Goal: Task Accomplishment & Management: Use online tool/utility

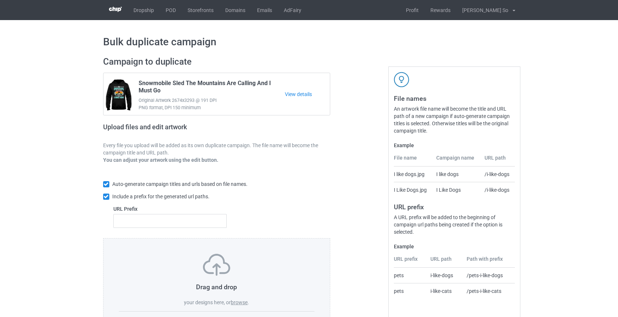
click at [242, 301] on label "browse" at bounding box center [239, 303] width 17 height 6
click at [0, 0] on input "browse" at bounding box center [0, 0] width 0 height 0
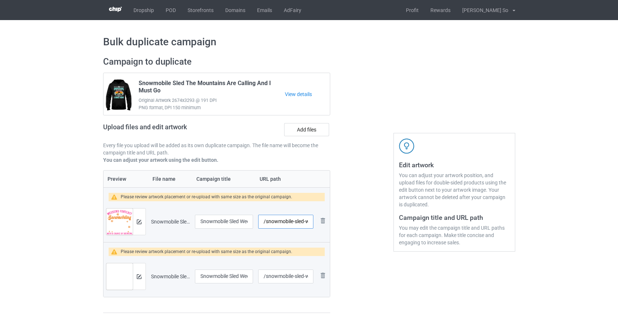
click at [274, 221] on input "/snowmobile-sled-weekend-forecast-color" at bounding box center [285, 222] width 55 height 14
drag, startPoint x: 296, startPoint y: 220, endPoint x: 413, endPoint y: 245, distance: 118.8
click at [413, 245] on div "Campaign to duplicate Snowmobile Sled The Mountains Are Calling And I Must Go O…" at bounding box center [309, 185] width 422 height 268
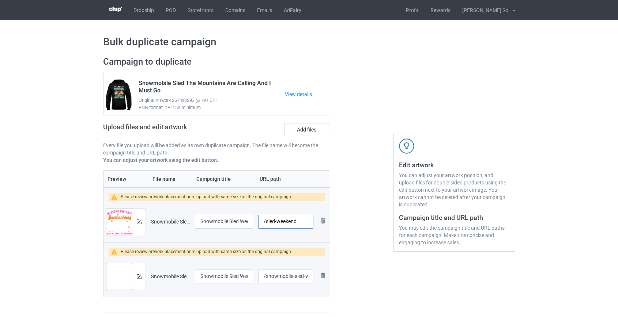
scroll to position [0, 0]
click at [276, 222] on input "/sled-weekend" at bounding box center [285, 222] width 55 height 14
click at [298, 221] on input "/sledweekend" at bounding box center [285, 222] width 55 height 14
type input "/sledweekendcolor"
click at [281, 274] on input "/snowmobile-sled-weekend-forecast" at bounding box center [285, 277] width 55 height 14
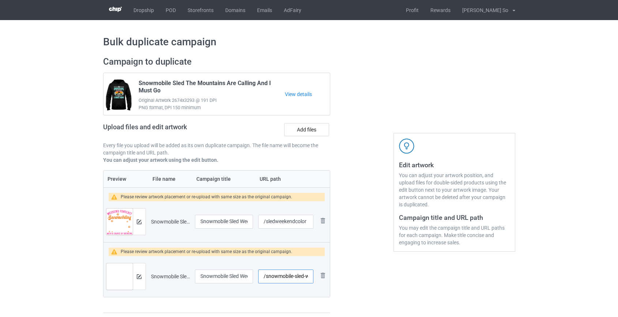
click at [281, 274] on input "/snowmobile-sled-weekend-forecast" at bounding box center [285, 277] width 55 height 14
drag, startPoint x: 296, startPoint y: 276, endPoint x: 388, endPoint y: 284, distance: 92.1
click at [388, 284] on div "Campaign to duplicate Snowmobile Sled The Mountains Are Calling And I Must Go O…" at bounding box center [309, 185] width 422 height 268
click at [276, 276] on input "/sled-weekend-forecast" at bounding box center [285, 277] width 55 height 14
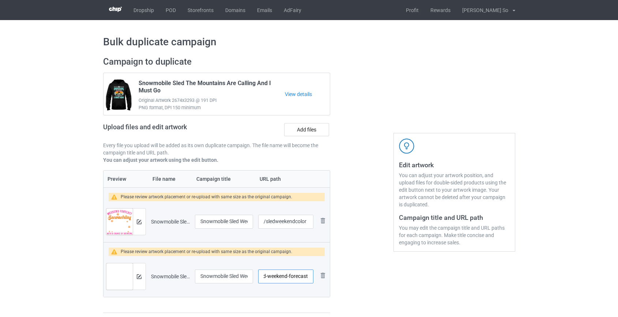
click at [276, 276] on input "/sled-weekend-forecast" at bounding box center [285, 277] width 55 height 14
type input "/sledforecast"
click at [135, 220] on div at bounding box center [139, 222] width 13 height 26
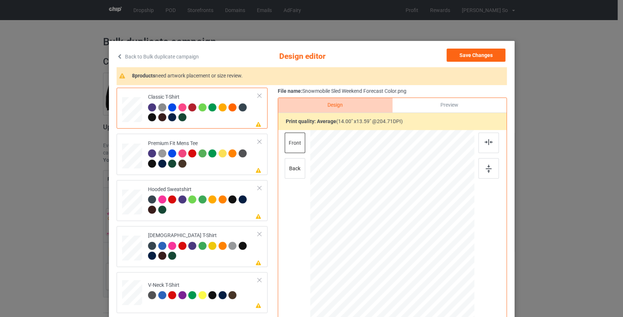
click at [119, 55] on icon at bounding box center [120, 56] width 6 height 5
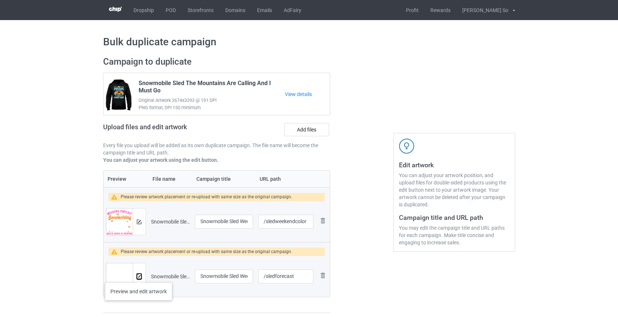
click at [139, 275] on img at bounding box center [139, 276] width 5 height 5
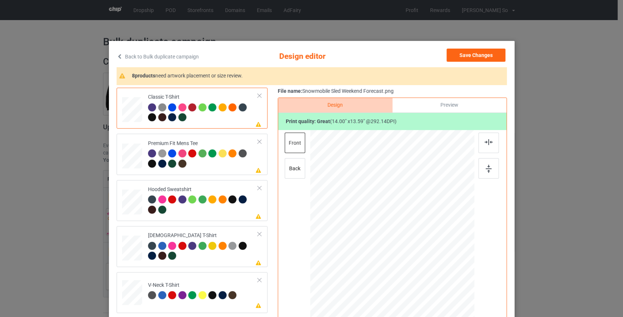
click at [137, 54] on link "Back to Bulk duplicate campaign" at bounding box center [158, 57] width 82 height 16
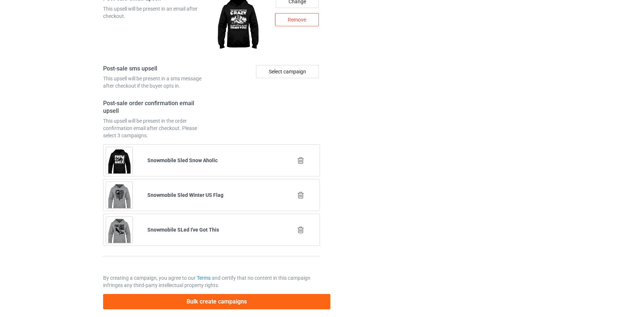
scroll to position [1070, 0]
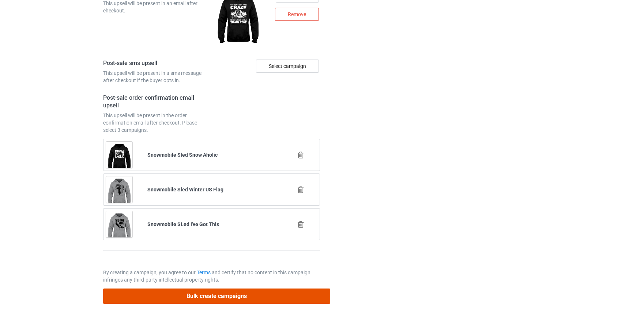
click at [201, 293] on button "Bulk create campaigns" at bounding box center [216, 296] width 227 height 15
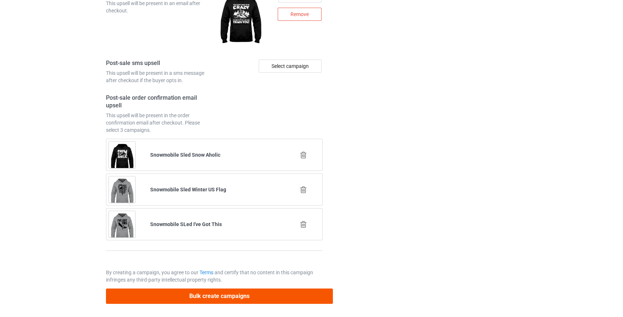
scroll to position [0, 0]
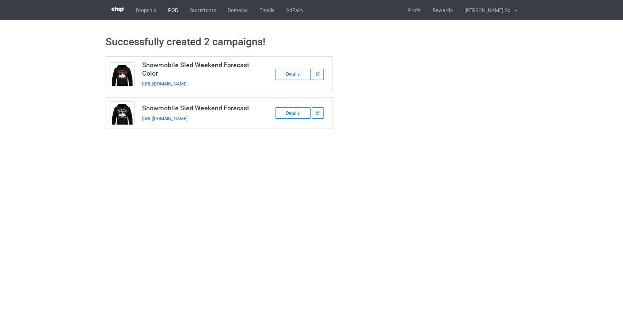
click at [173, 9] on link "POD" at bounding box center [173, 10] width 22 height 20
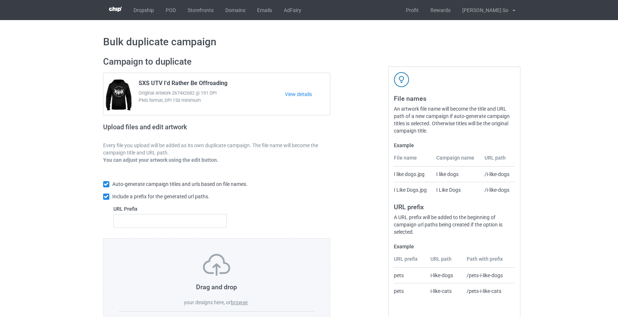
click at [242, 302] on label "browse" at bounding box center [239, 303] width 17 height 6
click at [0, 0] on input "browse" at bounding box center [0, 0] width 0 height 0
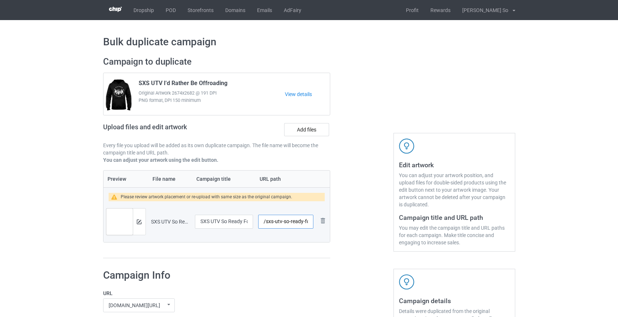
click at [275, 219] on input "/sxs-utv-so-ready-for-the-weekend" at bounding box center [285, 222] width 55 height 14
click at [285, 224] on input "/sxs-so-ready-for-the-weekend" at bounding box center [285, 222] width 55 height 14
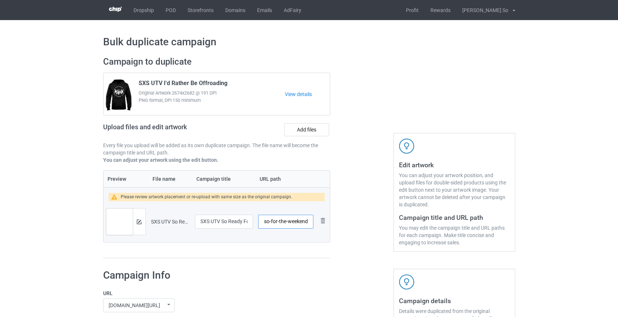
drag, startPoint x: 289, startPoint y: 224, endPoint x: 497, endPoint y: 292, distance: 219.1
type input "/sxs-so-for"
click at [141, 220] on img at bounding box center [139, 222] width 5 height 5
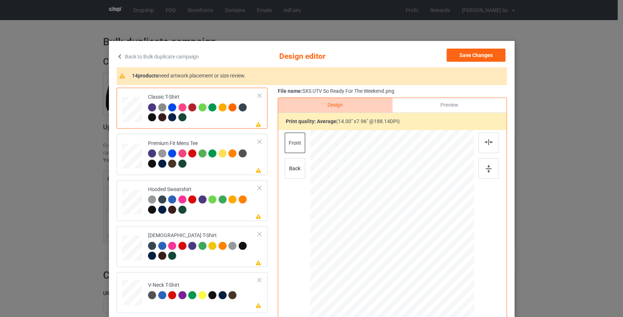
click at [156, 58] on link "Back to Bulk duplicate campaign" at bounding box center [158, 57] width 82 height 16
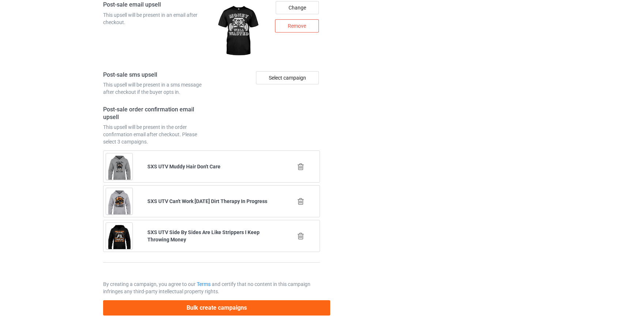
scroll to position [1015, 0]
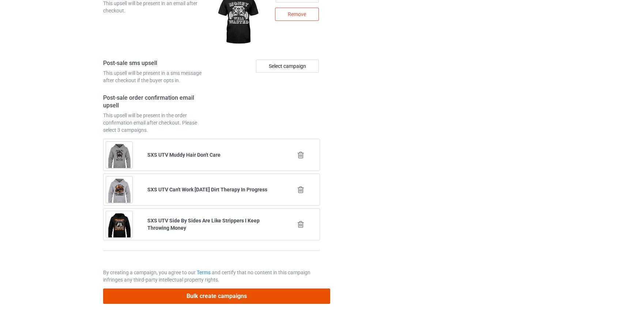
click at [204, 295] on button "Bulk create campaigns" at bounding box center [216, 296] width 227 height 15
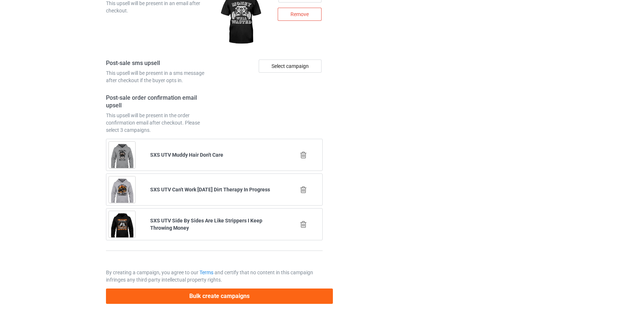
scroll to position [0, 0]
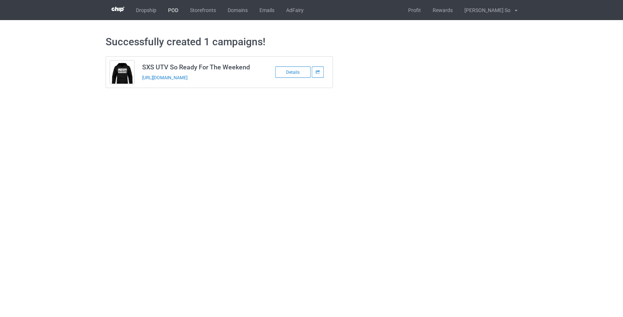
click at [171, 11] on link "POD" at bounding box center [173, 10] width 22 height 20
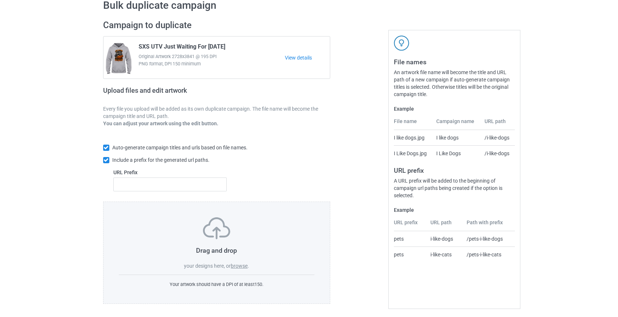
scroll to position [38, 0]
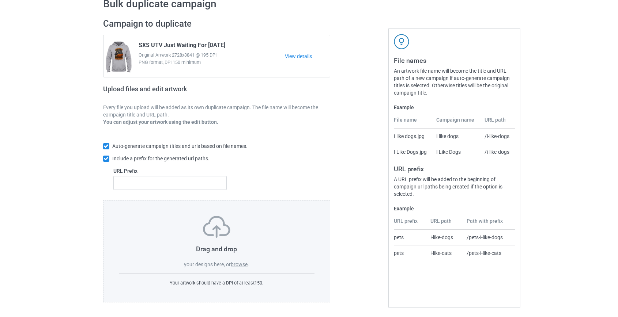
click at [238, 262] on label "browse" at bounding box center [239, 265] width 17 height 6
click at [0, 0] on input "browse" at bounding box center [0, 0] width 0 height 0
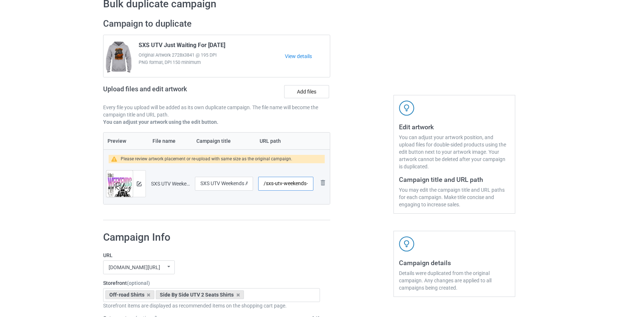
click at [276, 182] on input "/sxs-utv-weekends-are-for-riding" at bounding box center [285, 184] width 55 height 14
click at [287, 185] on input "/sxs-weekends-are-for-riding" at bounding box center [285, 184] width 55 height 14
drag, startPoint x: 307, startPoint y: 183, endPoint x: 447, endPoint y: 223, distance: 145.6
click at [447, 223] on div "Campaign to duplicate SXS UTV Just Waiting For Halloween Original Artwork 2728x…" at bounding box center [309, 119] width 422 height 213
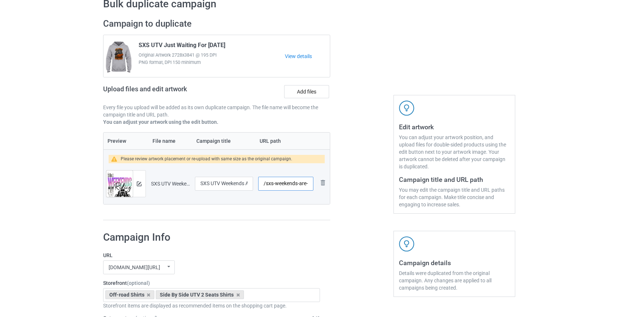
drag, startPoint x: 306, startPoint y: 182, endPoint x: 435, endPoint y: 219, distance: 134.8
click at [435, 219] on div "Campaign to duplicate SXS UTV Just Waiting For Halloween Original Artwork 2728x…" at bounding box center [309, 119] width 422 height 213
click at [296, 183] on input "/sxs-weekends-are" at bounding box center [285, 184] width 55 height 14
click at [299, 182] on input "/sxs-weekends-are" at bounding box center [285, 184] width 55 height 14
type input "/sxs-weekendsare"
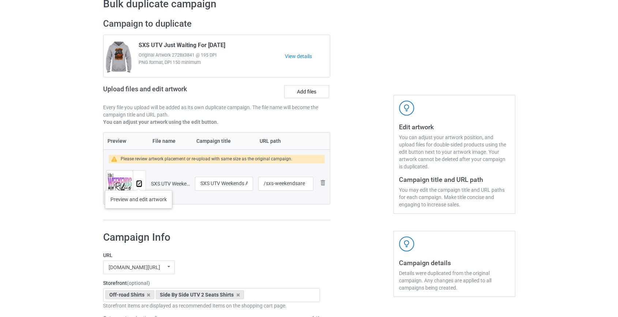
click at [137, 182] on img at bounding box center [139, 184] width 5 height 5
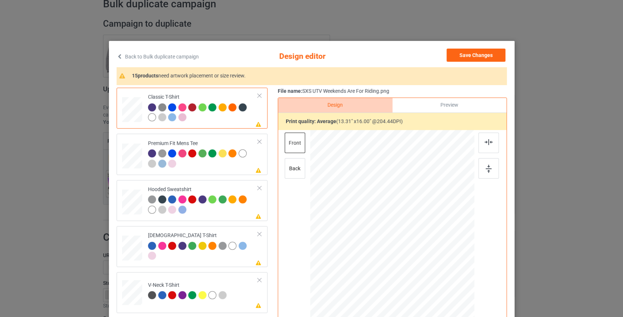
click at [130, 56] on link "Back to Bulk duplicate campaign" at bounding box center [158, 57] width 82 height 16
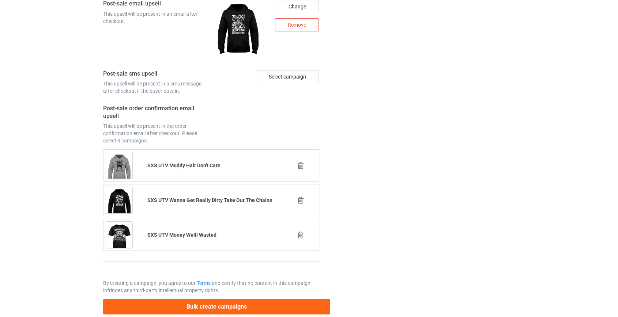
scroll to position [1015, 0]
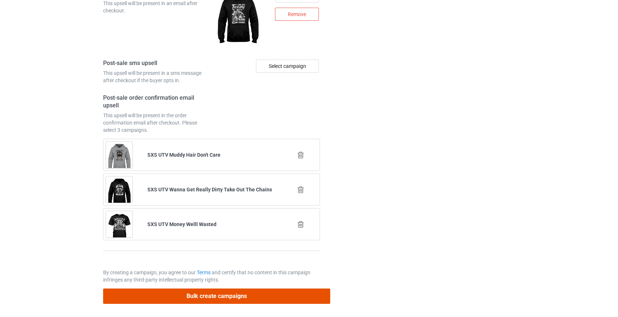
click at [222, 290] on button "Bulk create campaigns" at bounding box center [216, 296] width 227 height 15
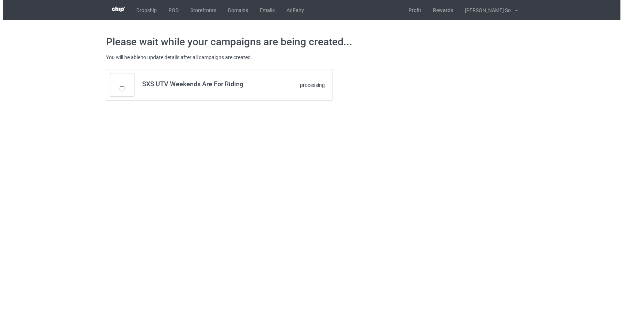
scroll to position [0, 0]
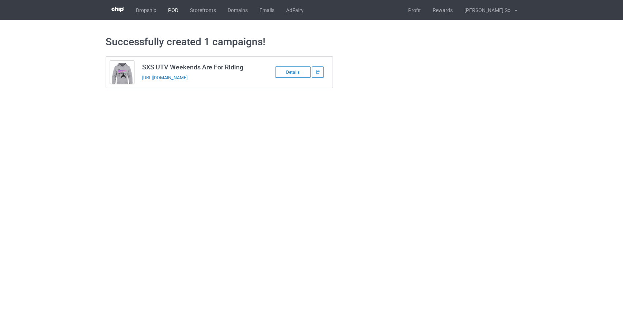
click at [171, 12] on link "POD" at bounding box center [173, 10] width 22 height 20
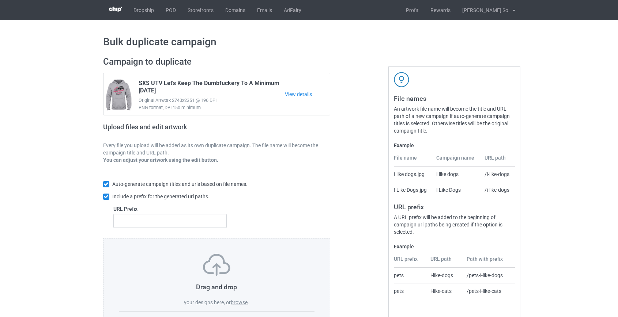
click at [240, 302] on label "browse" at bounding box center [239, 303] width 17 height 6
click at [0, 0] on input "browse" at bounding box center [0, 0] width 0 height 0
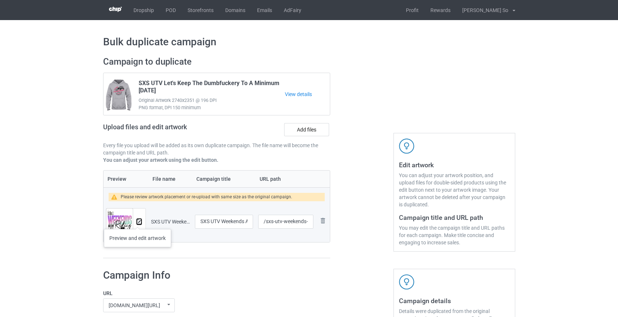
click at [137, 222] on img at bounding box center [139, 222] width 5 height 5
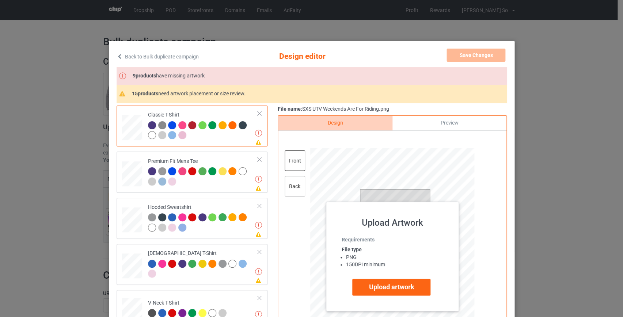
click at [298, 180] on div "back" at bounding box center [294, 186] width 20 height 20
click at [395, 287] on label "Upload artwork" at bounding box center [391, 287] width 78 height 17
click at [0, 0] on input "Upload artwork" at bounding box center [0, 0] width 0 height 0
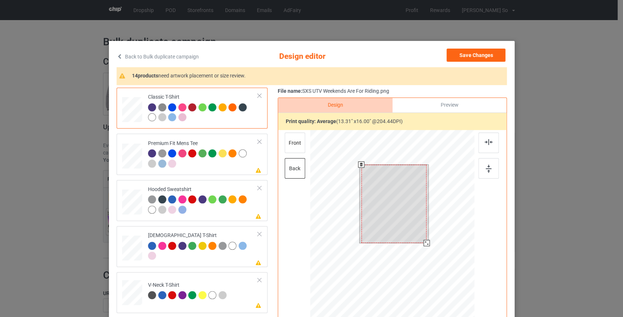
click at [431, 251] on div at bounding box center [392, 233] width 164 height 207
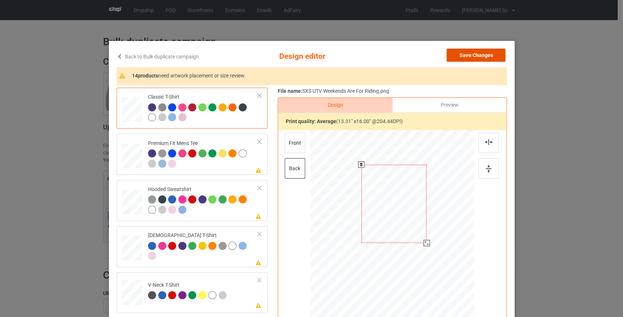
click at [460, 56] on button "Save Changes" at bounding box center [476, 55] width 59 height 13
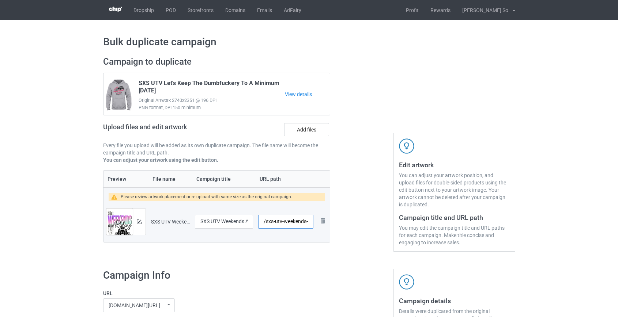
click at [271, 221] on input "/sxs-utv-weekends-are-for-riding" at bounding box center [285, 222] width 55 height 14
drag, startPoint x: 296, startPoint y: 220, endPoint x: 490, endPoint y: 262, distance: 198.2
click at [490, 262] on div "Campaign to duplicate SXS UTV Let's Keep The Dumbfuckery To A Minimum Today Ori…" at bounding box center [309, 157] width 422 height 213
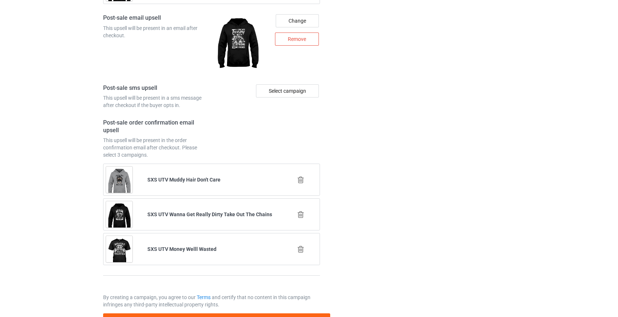
scroll to position [1015, 0]
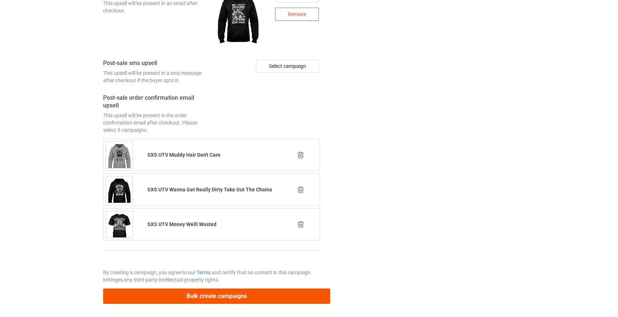
type input "/utv-weekends"
click at [240, 296] on button "Bulk create campaigns" at bounding box center [216, 296] width 227 height 15
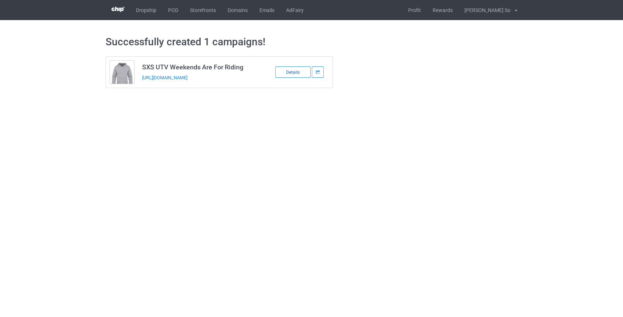
click at [295, 70] on div "Details" at bounding box center [292, 72] width 35 height 11
